Goal: Information Seeking & Learning: Learn about a topic

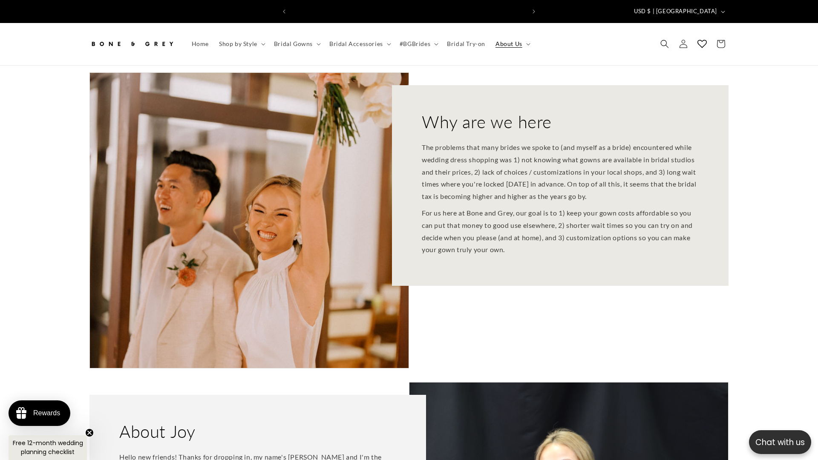
scroll to position [0, 468]
